Goal: Navigation & Orientation: Find specific page/section

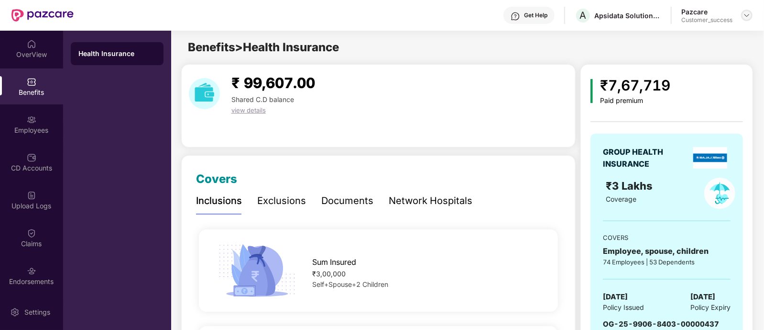
click at [744, 13] on img at bounding box center [747, 15] width 8 height 8
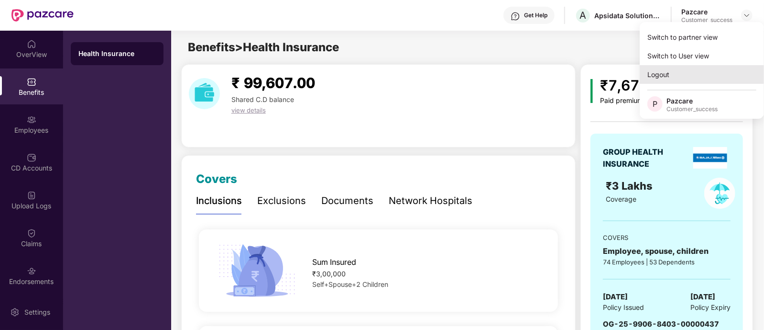
click at [679, 75] on div "Logout" at bounding box center [702, 74] width 124 height 19
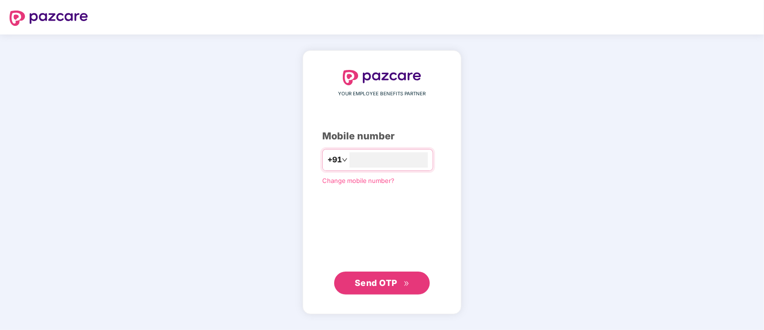
type input "**********"
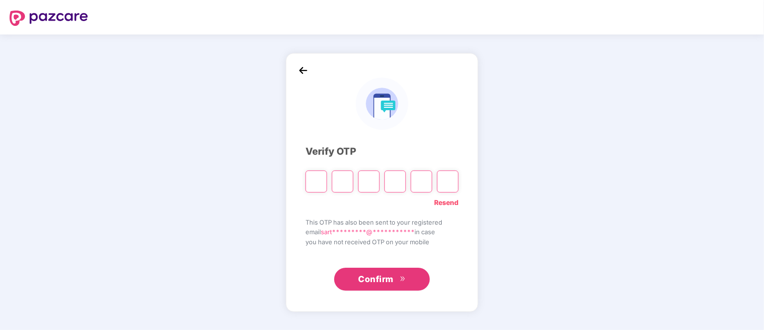
type input "*"
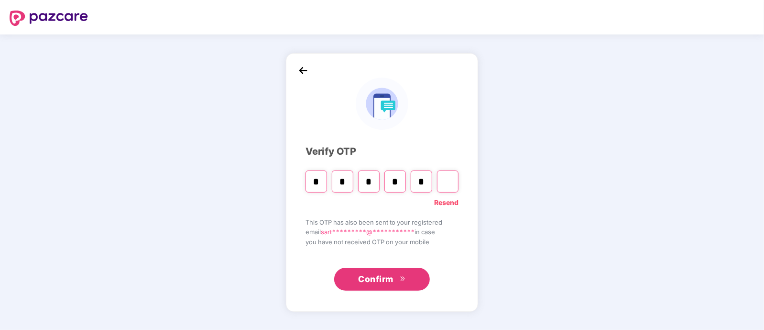
type input "*"
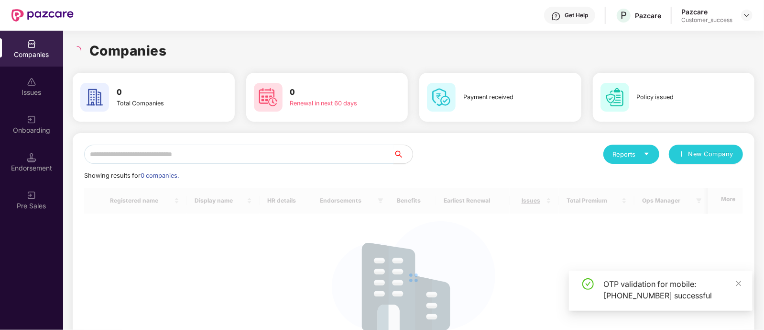
click at [287, 157] on input "text" at bounding box center [239, 153] width 310 height 19
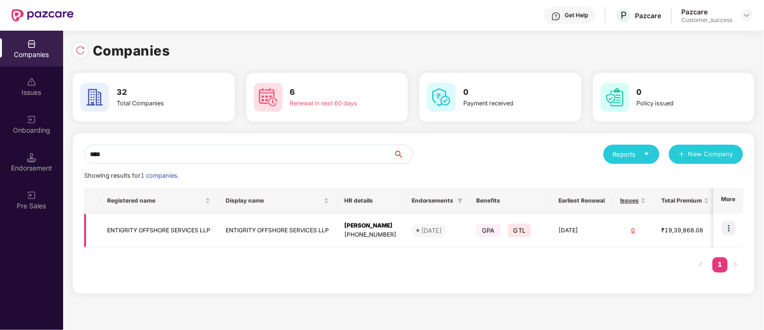
type input "****"
click at [536, 245] on td "GPA GTL" at bounding box center [510, 230] width 82 height 34
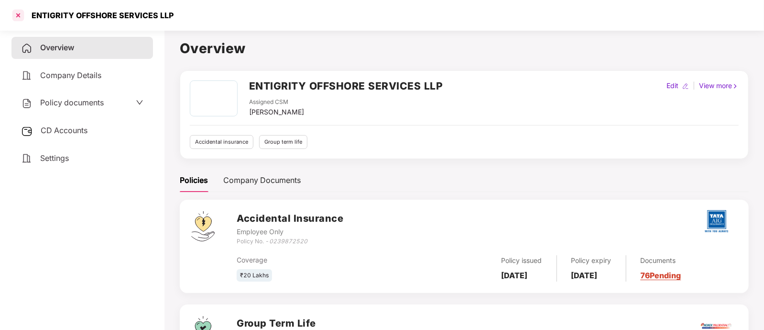
click at [22, 15] on div at bounding box center [18, 15] width 15 height 15
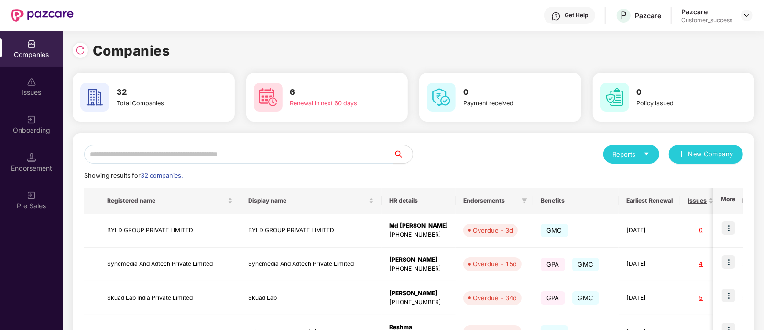
click at [197, 148] on input "text" at bounding box center [239, 153] width 310 height 19
type input "*"
click at [351, 155] on input "text" at bounding box center [239, 153] width 310 height 19
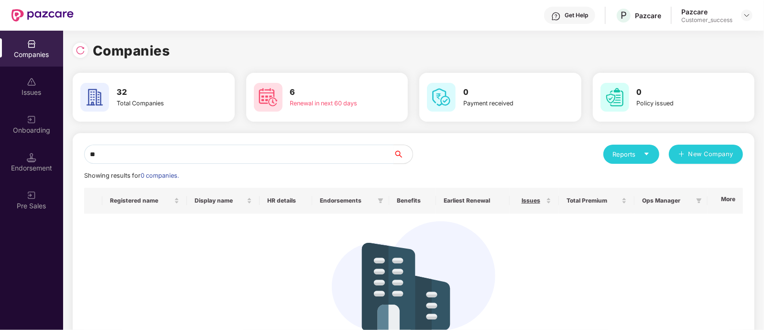
type input "*"
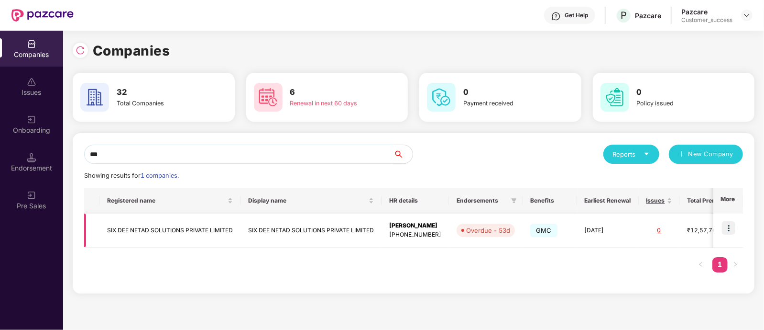
type input "***"
click at [734, 229] on img at bounding box center [728, 227] width 13 height 13
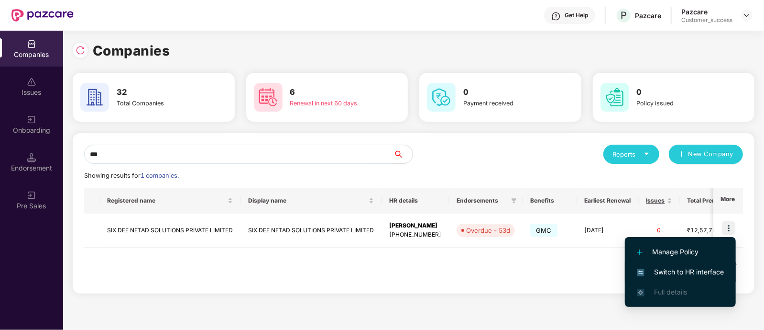
click at [666, 266] on span "Switch to HR interface" at bounding box center [680, 271] width 87 height 11
